Goal: Use online tool/utility: Utilize a website feature to perform a specific function

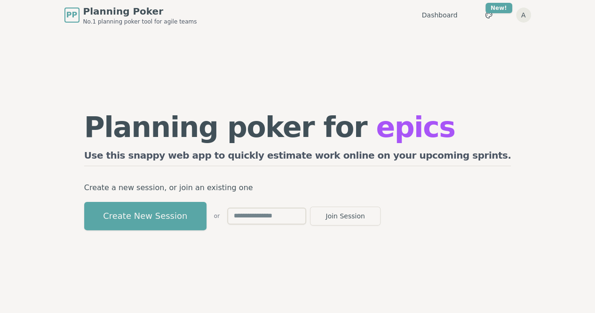
click at [306, 216] on input "text" at bounding box center [266, 215] width 79 height 17
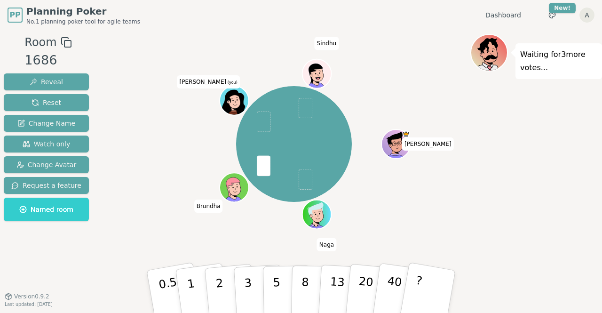
click at [242, 221] on div "Ankesh Naga Brundha Ana (you) Sindhu" at bounding box center [294, 144] width 353 height 187
click at [249, 295] on p "3" at bounding box center [249, 292] width 10 height 51
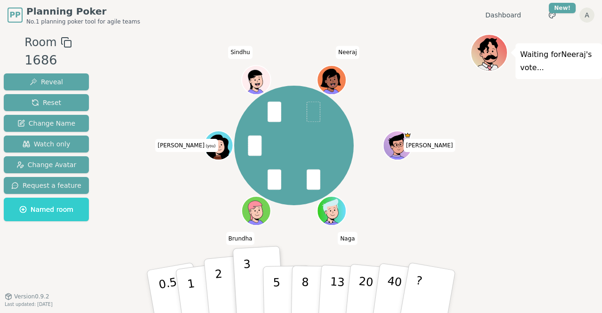
click at [225, 291] on button "2" at bounding box center [231, 291] width 54 height 75
click at [250, 287] on button "3" at bounding box center [258, 291] width 51 height 73
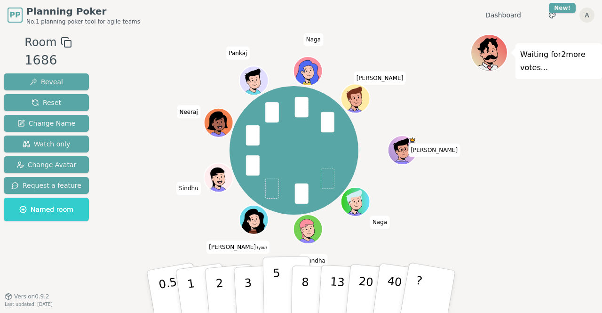
click at [270, 286] on button "5" at bounding box center [287, 291] width 48 height 71
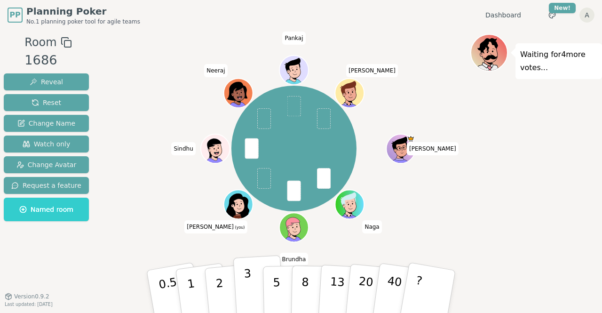
click at [253, 293] on button "3" at bounding box center [258, 291] width 51 height 73
